Goal: Task Accomplishment & Management: Manage account settings

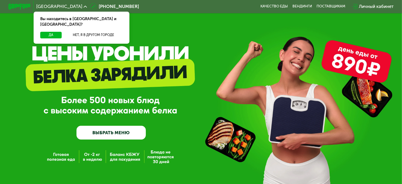
click at [374, 6] on div "Личный кабинет" at bounding box center [376, 6] width 35 height 7
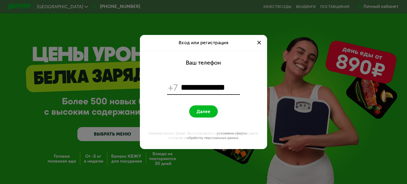
type input "**********"
click at [201, 116] on button "Далее" at bounding box center [203, 111] width 28 height 12
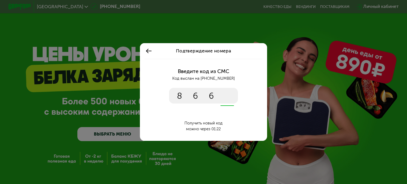
type input "****"
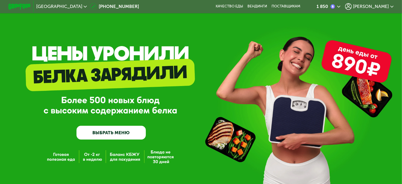
click at [386, 6] on span "[PERSON_NAME]" at bounding box center [371, 6] width 36 height 4
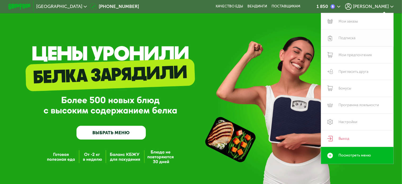
click at [348, 39] on link "Подписка" at bounding box center [357, 38] width 73 height 17
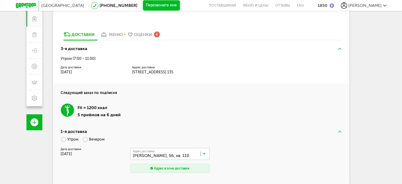
scroll to position [19, 0]
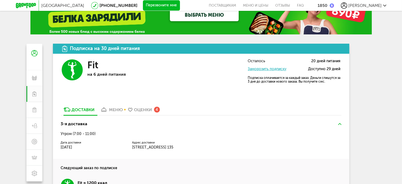
click at [110, 112] on link "меню" at bounding box center [111, 111] width 28 height 8
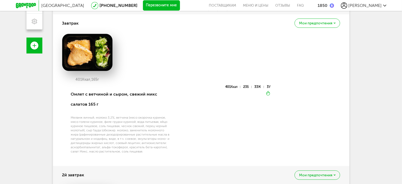
scroll to position [38, 0]
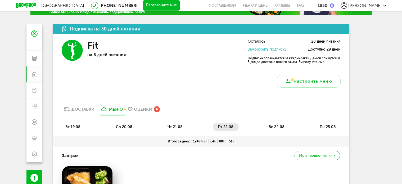
click at [150, 111] on div "Оценки" at bounding box center [143, 109] width 18 height 5
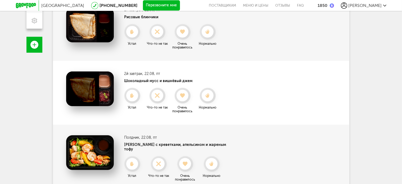
scroll to position [160, 0]
